Goal: Find specific page/section: Find specific page/section

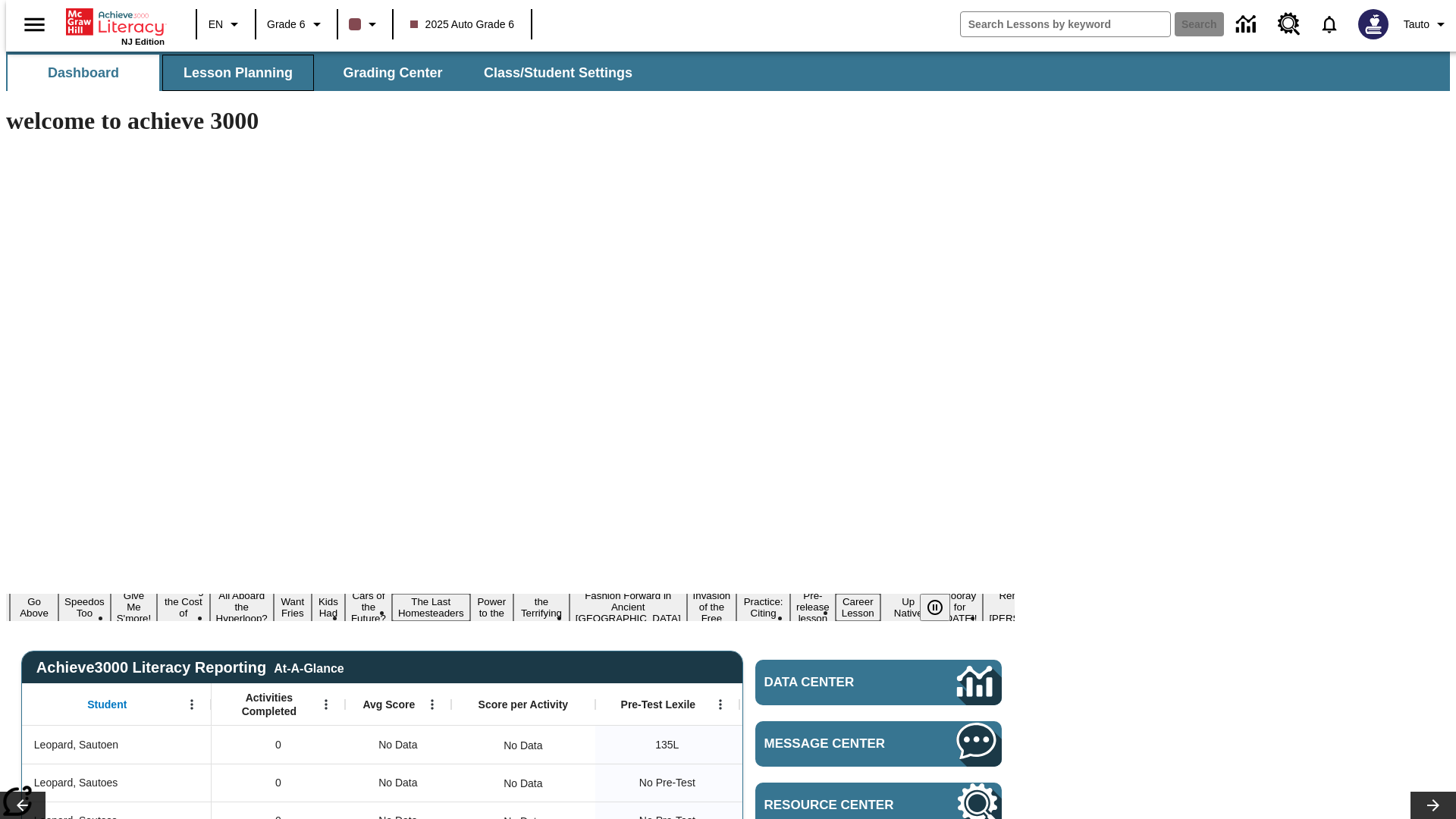
click at [232, 73] on span "Lesson Planning" at bounding box center [237, 73] width 109 height 18
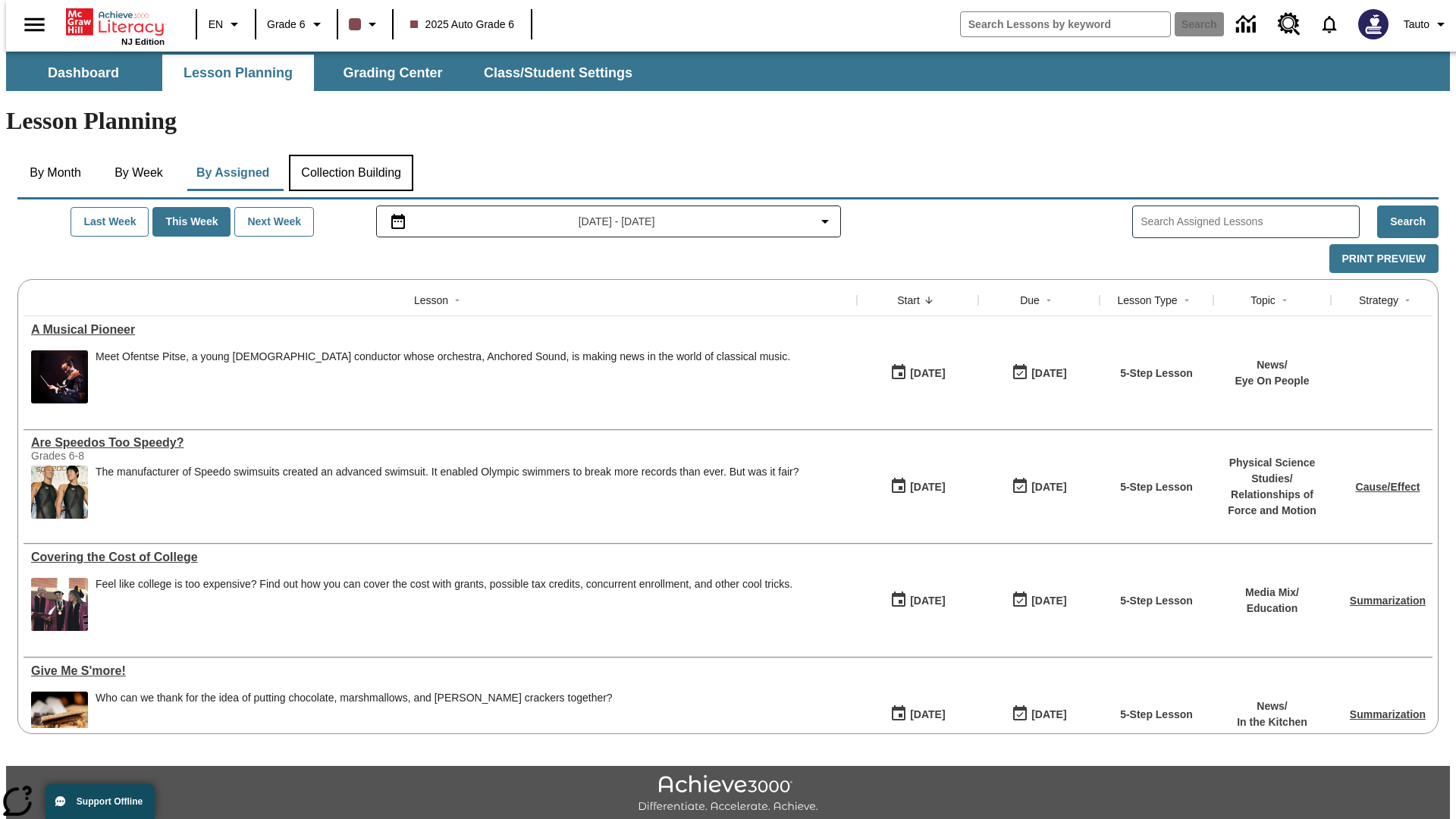
click at [351, 155] on button "Collection Building" at bounding box center [351, 172] width 124 height 36
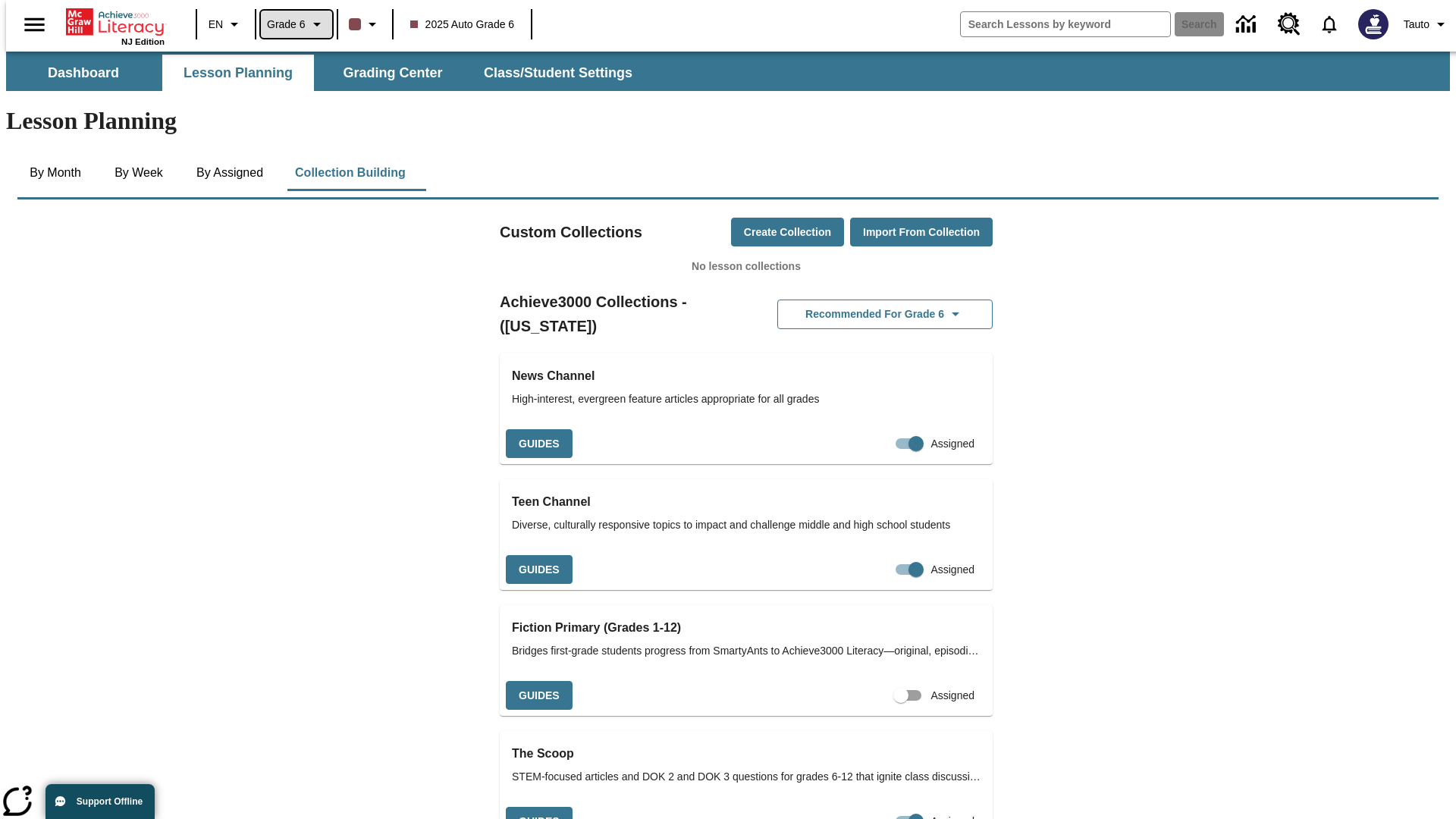
click at [292, 25] on span "Grade 6" at bounding box center [286, 25] width 38 height 16
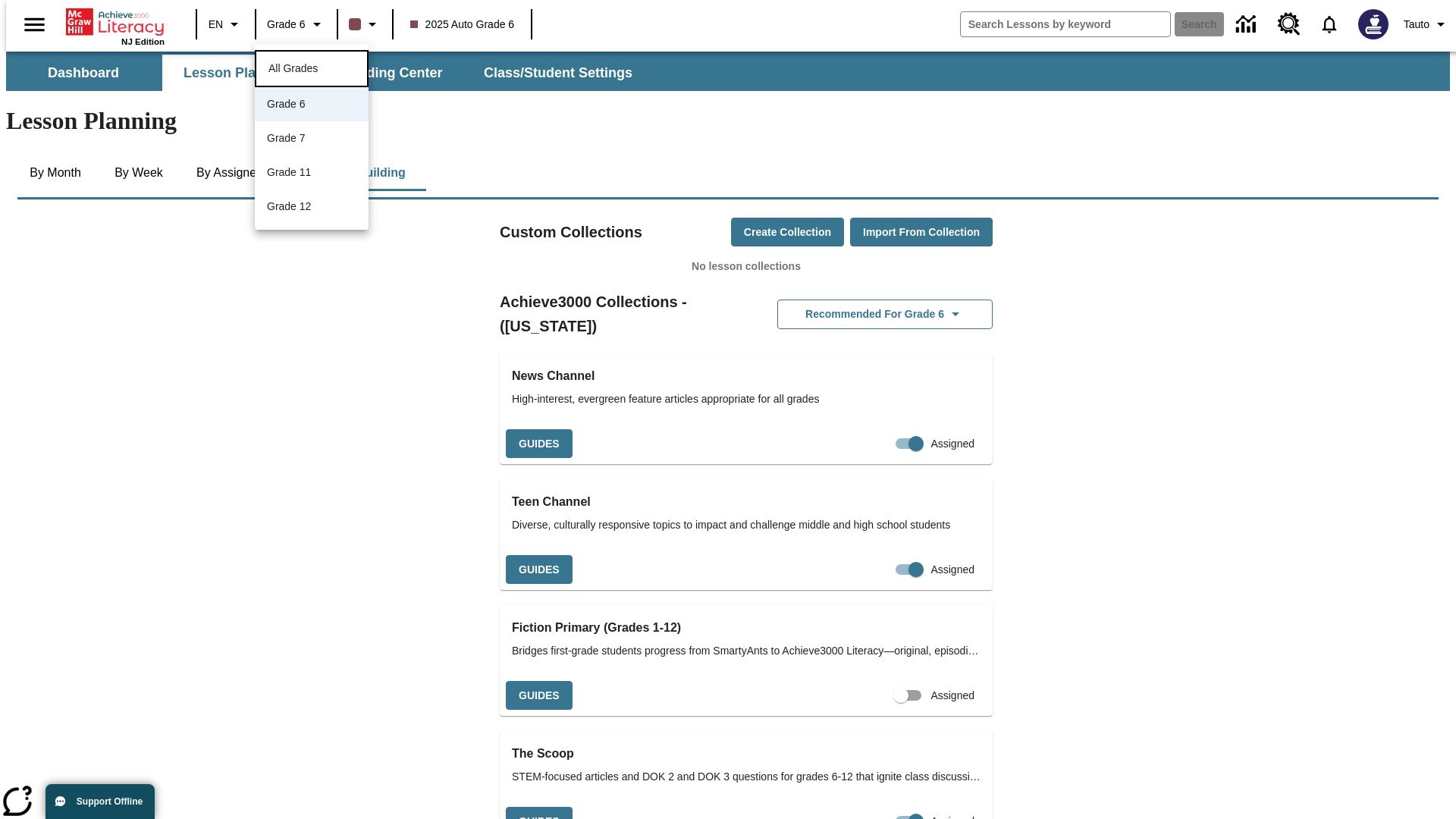
click at [311, 67] on span "All Grades" at bounding box center [293, 68] width 49 height 12
